Goal: Check status: Check status

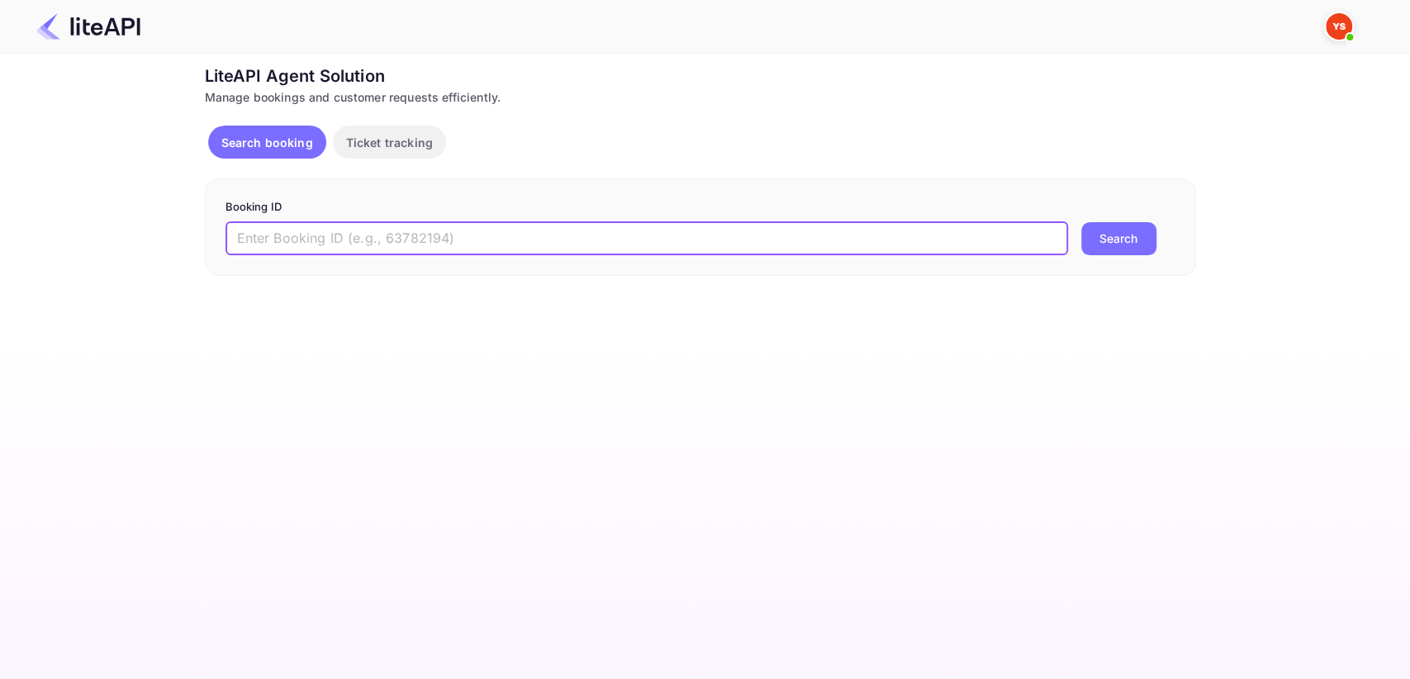
click at [423, 235] on input "text" at bounding box center [646, 238] width 842 height 33
paste input "8531105"
type input "8531105"
click at [1123, 237] on button "Search" at bounding box center [1118, 238] width 75 height 33
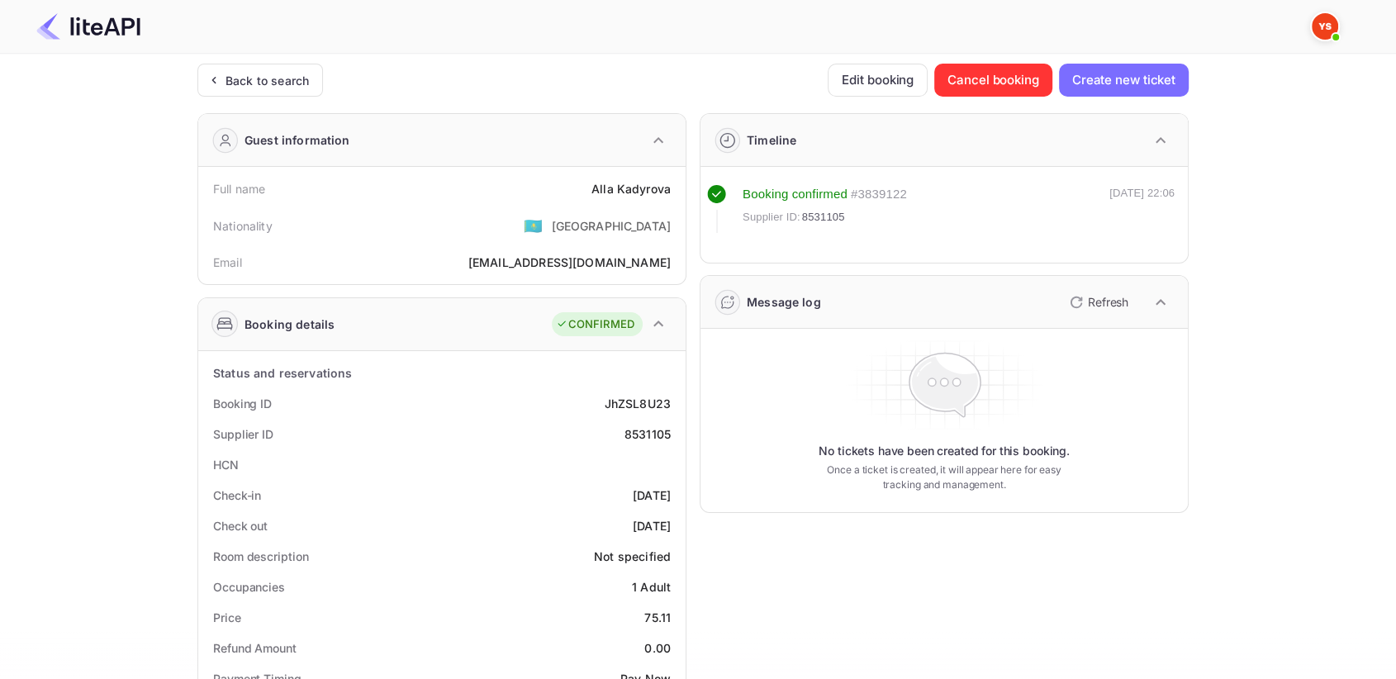
click at [650, 434] on div "8531105" at bounding box center [647, 433] width 46 height 17
copy div "8531105"
drag, startPoint x: 579, startPoint y: 182, endPoint x: 676, endPoint y: 179, distance: 96.7
click at [676, 179] on div "Full name [PERSON_NAME]" at bounding box center [442, 188] width 474 height 31
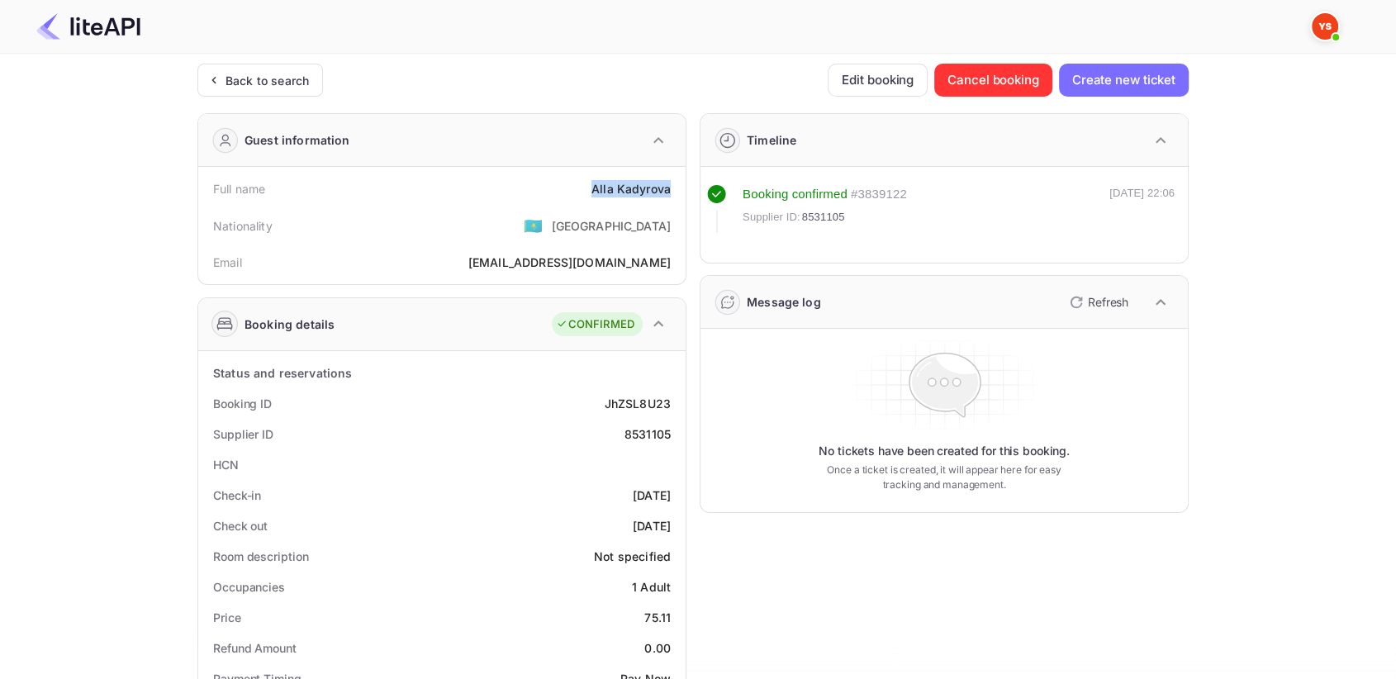
copy div "[PERSON_NAME]"
drag, startPoint x: 645, startPoint y: 612, endPoint x: 682, endPoint y: 609, distance: 37.3
copy div "75.11"
